Goal: Information Seeking & Learning: Check status

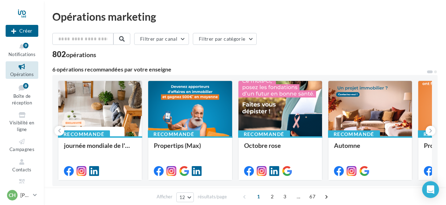
scroll to position [35, 0]
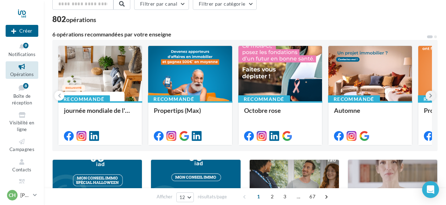
click at [429, 97] on icon at bounding box center [430, 95] width 3 height 7
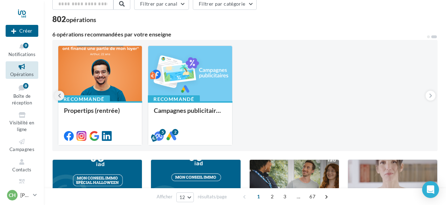
click at [59, 97] on icon at bounding box center [59, 95] width 3 height 7
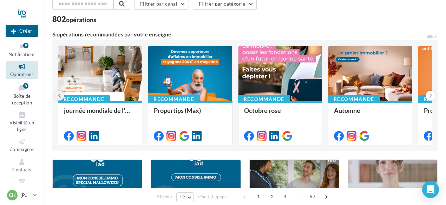
click at [59, 97] on icon at bounding box center [59, 95] width 3 height 7
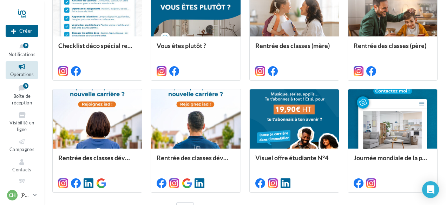
scroll to position [236, 0]
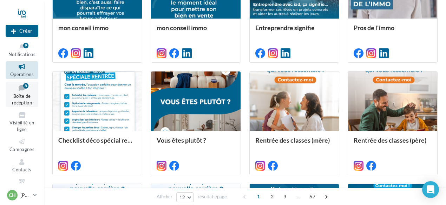
click at [26, 94] on span "Boîte de réception" at bounding box center [22, 99] width 20 height 12
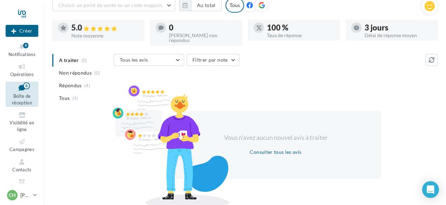
scroll to position [6, 0]
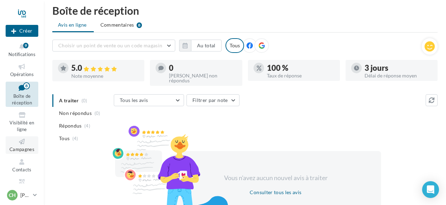
click at [24, 144] on icon at bounding box center [22, 142] width 28 height 8
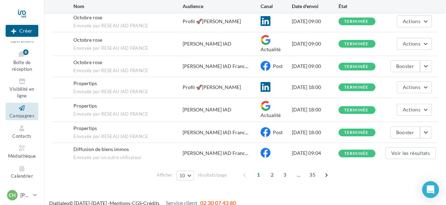
scroll to position [157, 0]
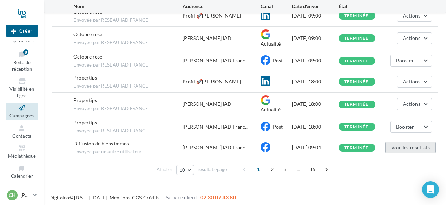
click at [392, 148] on button "Voir les résultats" at bounding box center [410, 148] width 51 height 12
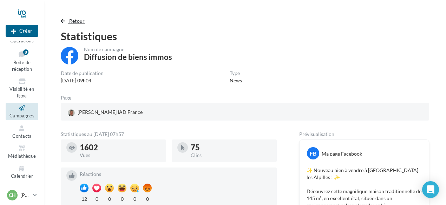
click at [83, 25] on button "Retour" at bounding box center [74, 21] width 27 height 8
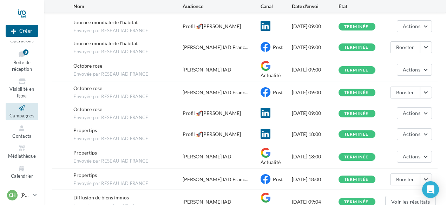
scroll to position [157, 0]
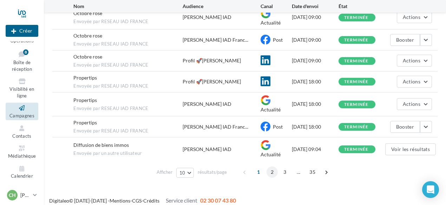
click at [271, 171] on span "2" at bounding box center [271, 172] width 11 height 11
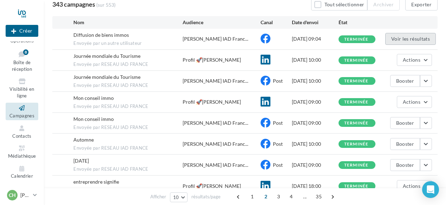
click at [393, 37] on button "Voir les résultats" at bounding box center [410, 39] width 51 height 12
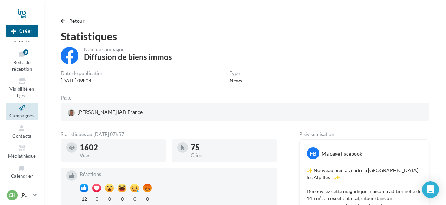
click at [64, 23] on span "button" at bounding box center [63, 21] width 4 height 5
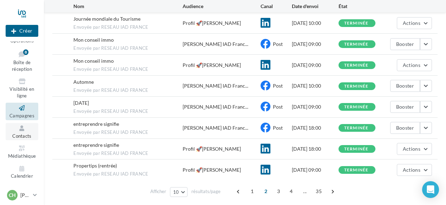
scroll to position [147, 0]
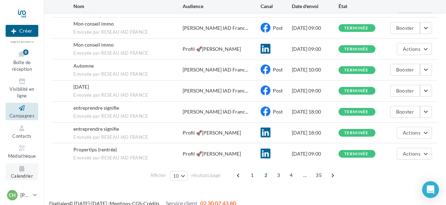
click at [24, 170] on icon at bounding box center [22, 169] width 28 height 8
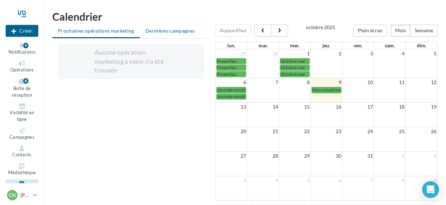
click at [157, 30] on span "Dernières campagnes" at bounding box center [169, 31] width 49 height 6
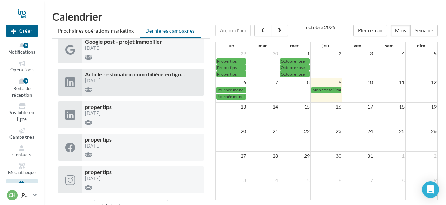
scroll to position [105, 0]
click at [140, 81] on div "09/04/2024" at bounding box center [143, 81] width 116 height 5
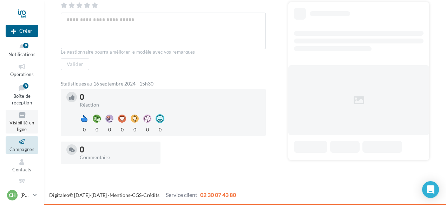
scroll to position [34, 0]
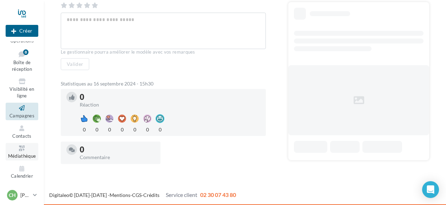
click at [21, 155] on span "Médiathèque" at bounding box center [22, 156] width 28 height 6
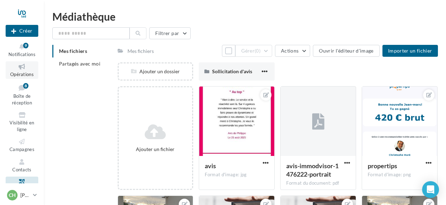
click at [26, 73] on span "Opérations" at bounding box center [22, 75] width 24 height 6
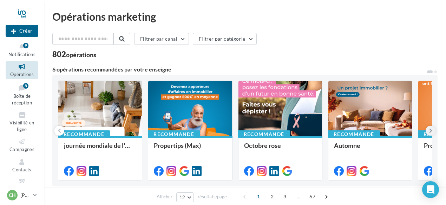
click at [432, 133] on button at bounding box center [430, 131] width 10 height 10
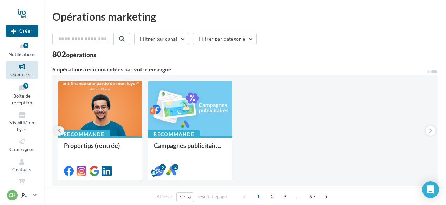
click at [57, 133] on button at bounding box center [59, 131] width 10 height 10
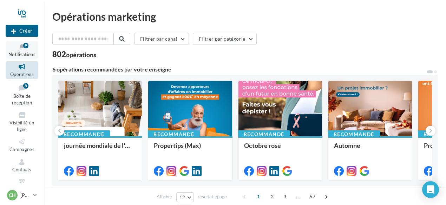
click at [26, 49] on icon at bounding box center [22, 47] width 28 height 8
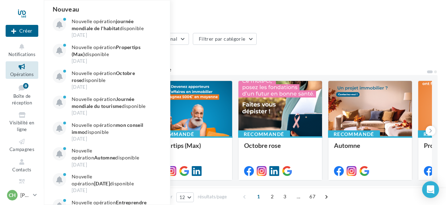
click at [266, 21] on div "Opérations marketing" at bounding box center [244, 16] width 385 height 11
